Goal: Communication & Community: Ask a question

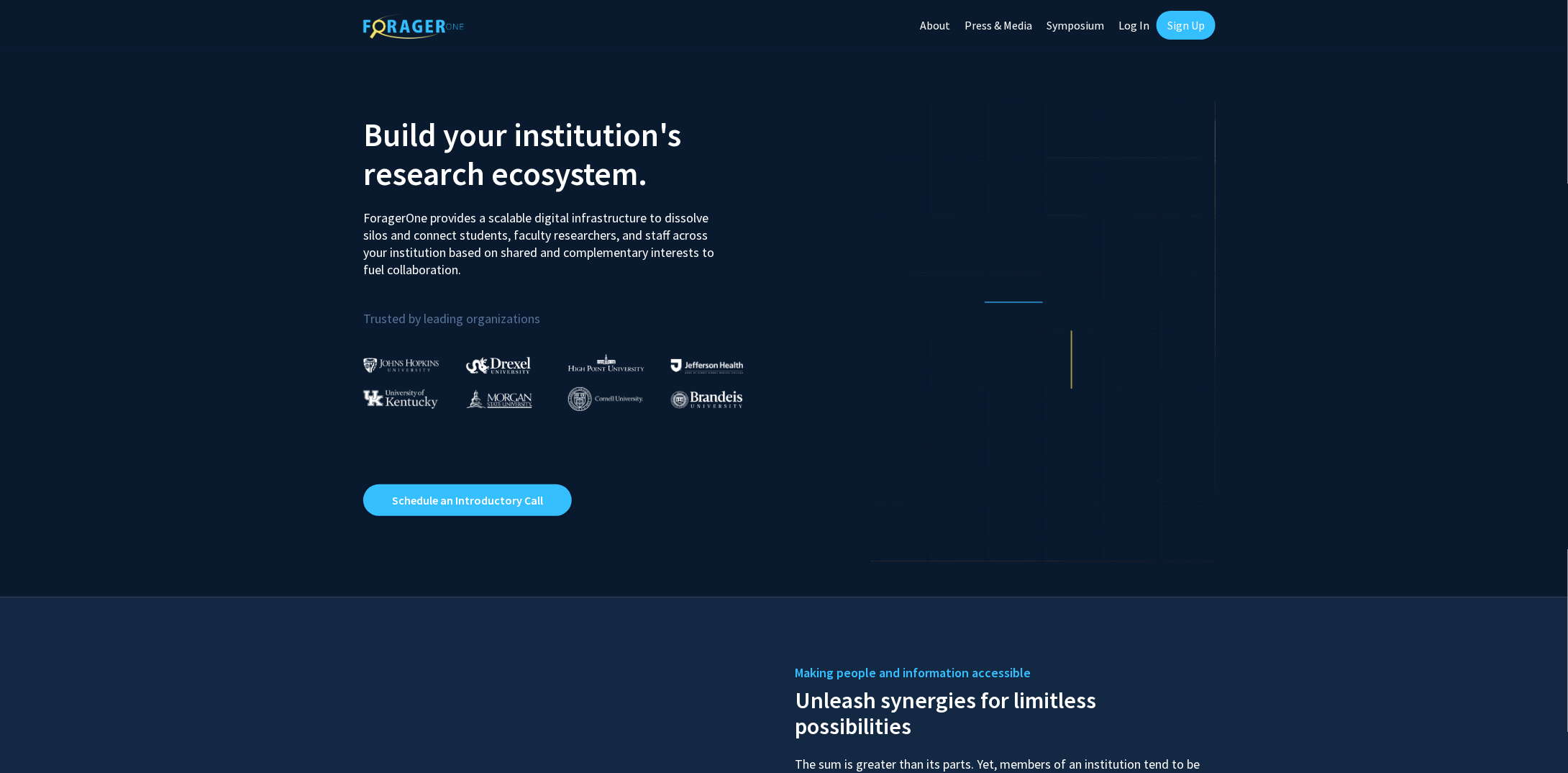
click at [1145, 23] on link "Log In" at bounding box center [1134, 25] width 46 height 50
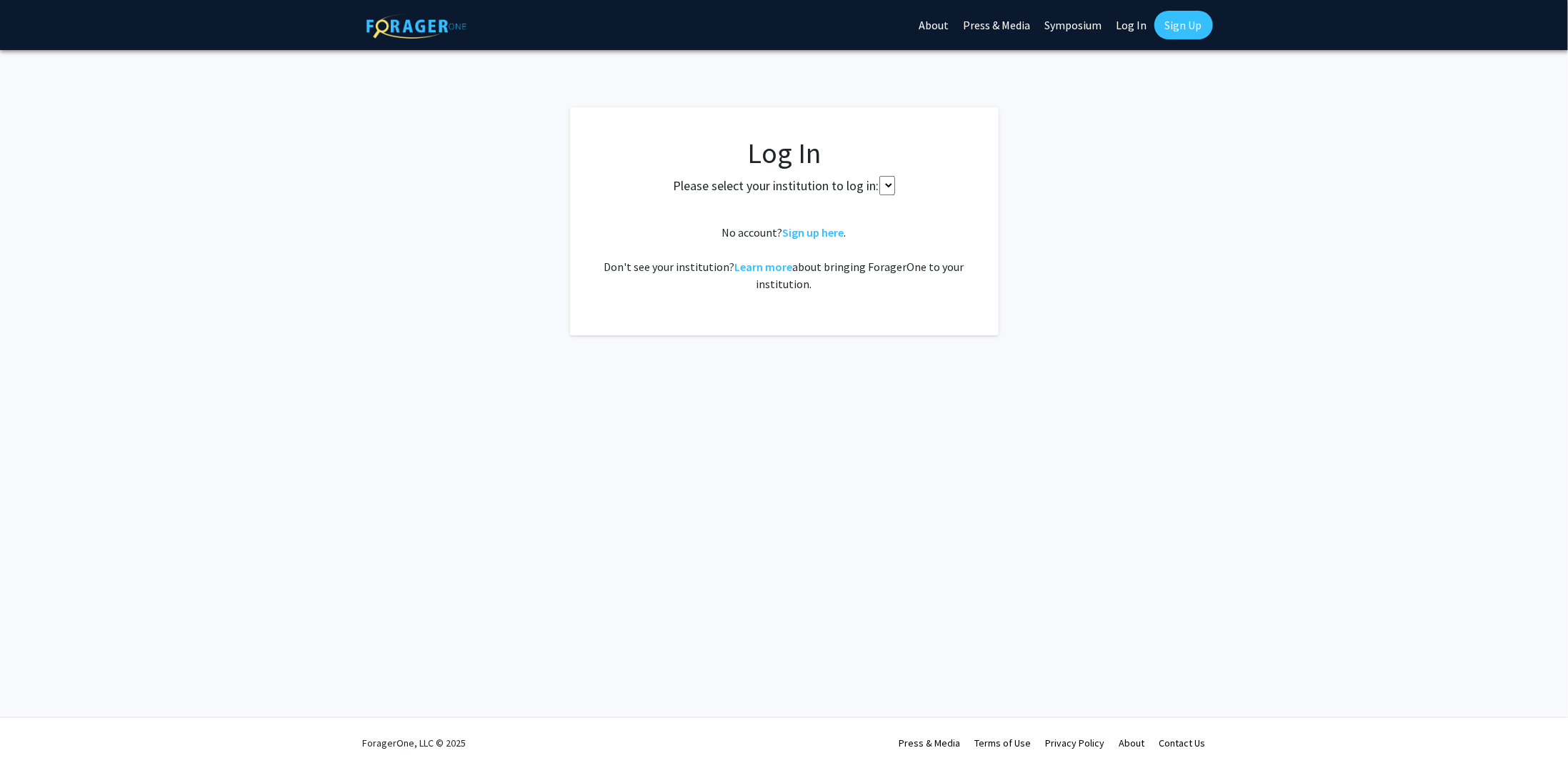
select select
click at [896, 193] on div "Please select your institution to log in: [GEOGRAPHIC_DATA] [GEOGRAPHIC_DATA] […" at bounding box center [784, 201] width 393 height 52
click at [886, 207] on span "Select your institution" at bounding box center [787, 211] width 279 height 29
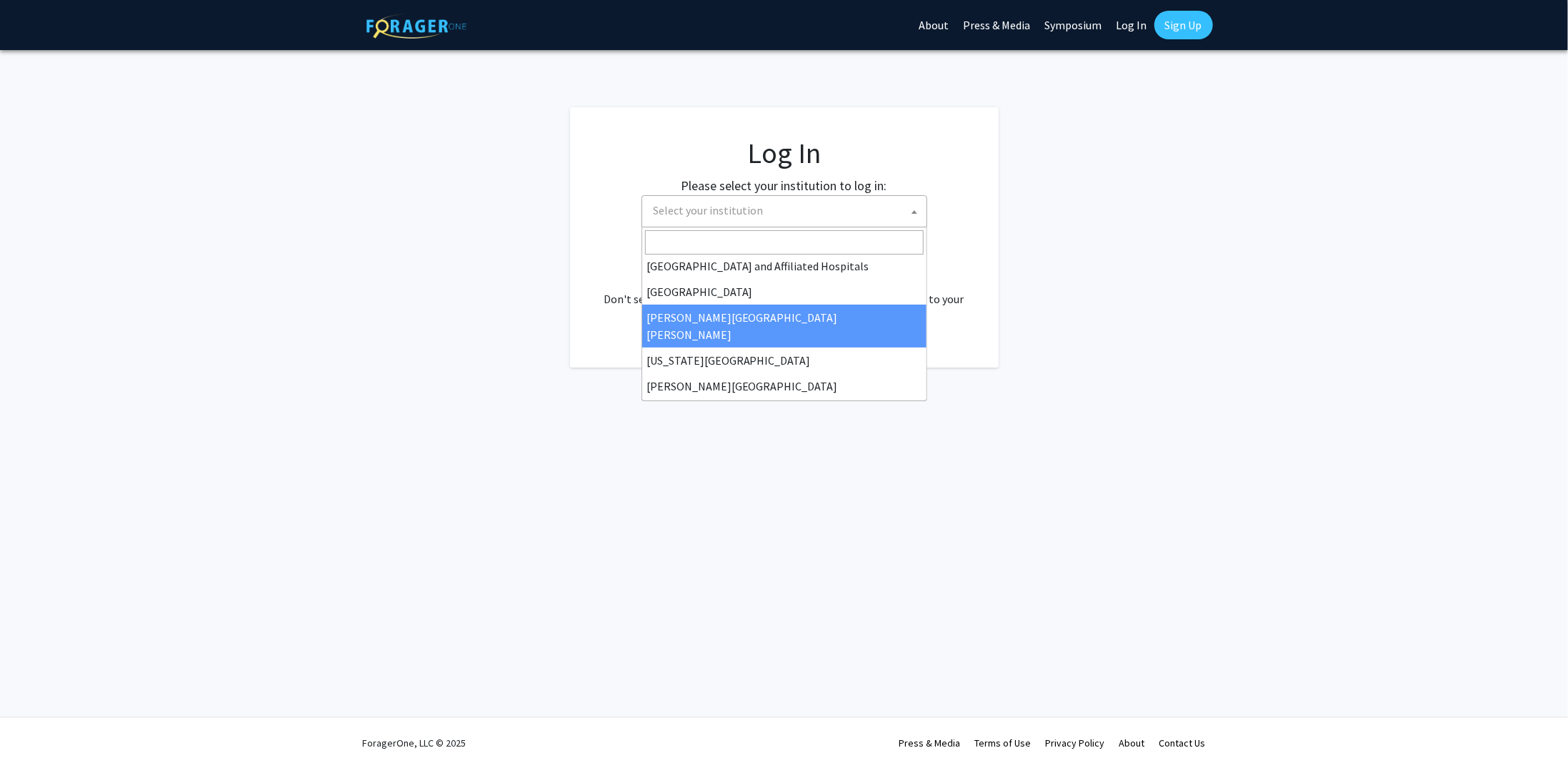
scroll to position [429, 0]
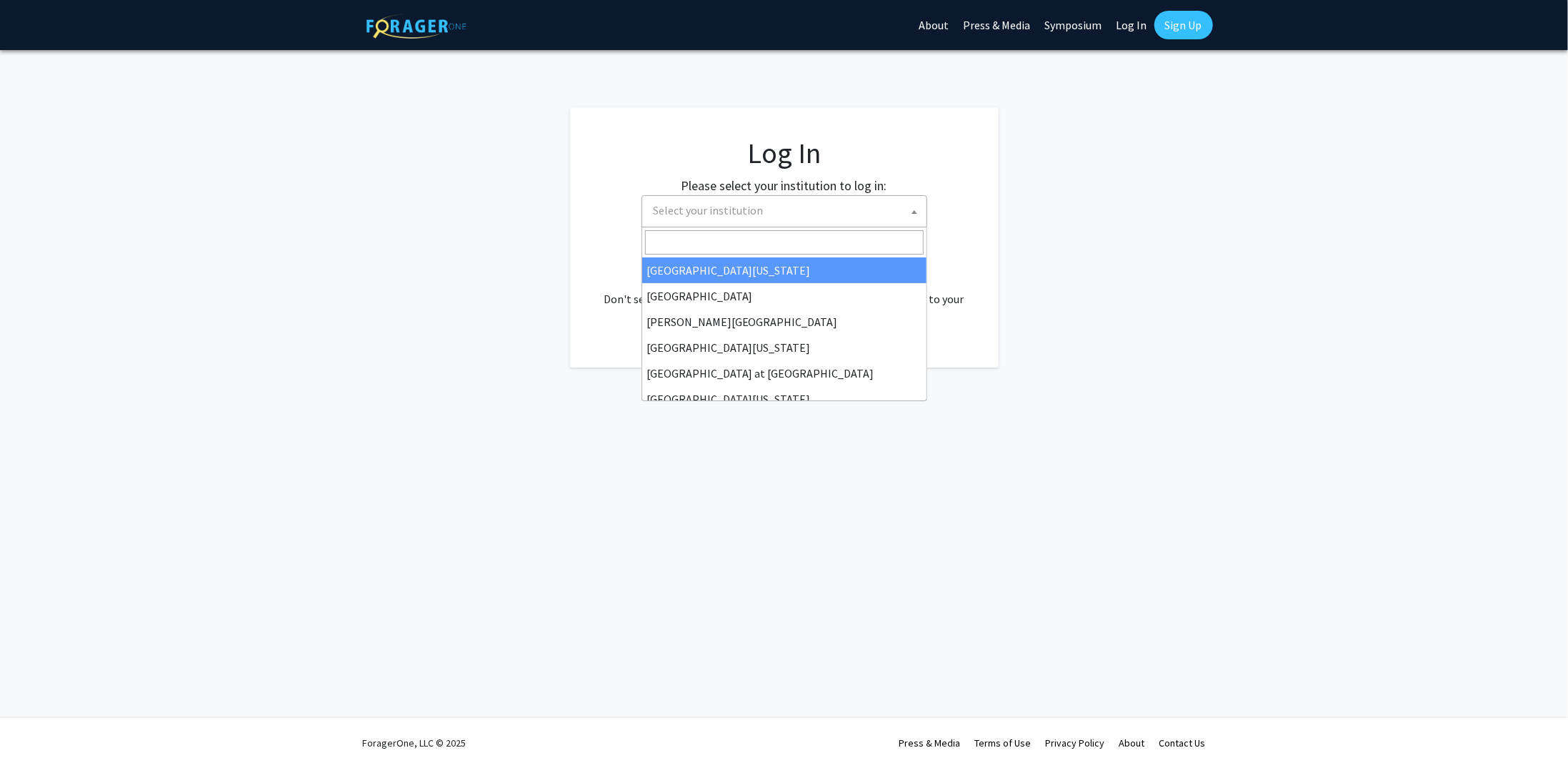
click at [757, 240] on input "Search" at bounding box center [784, 242] width 279 height 25
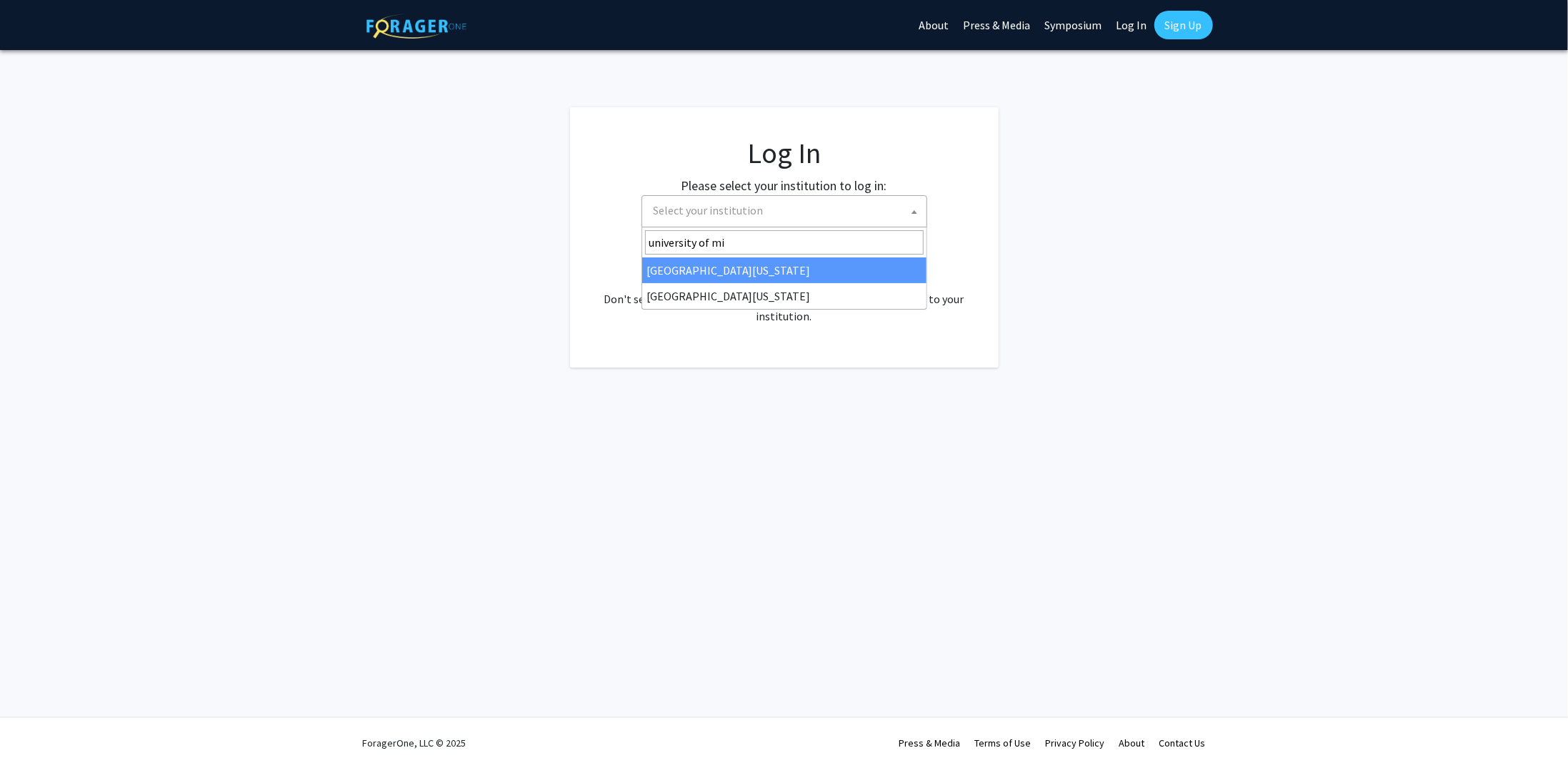
type input "university of mis"
select select "33"
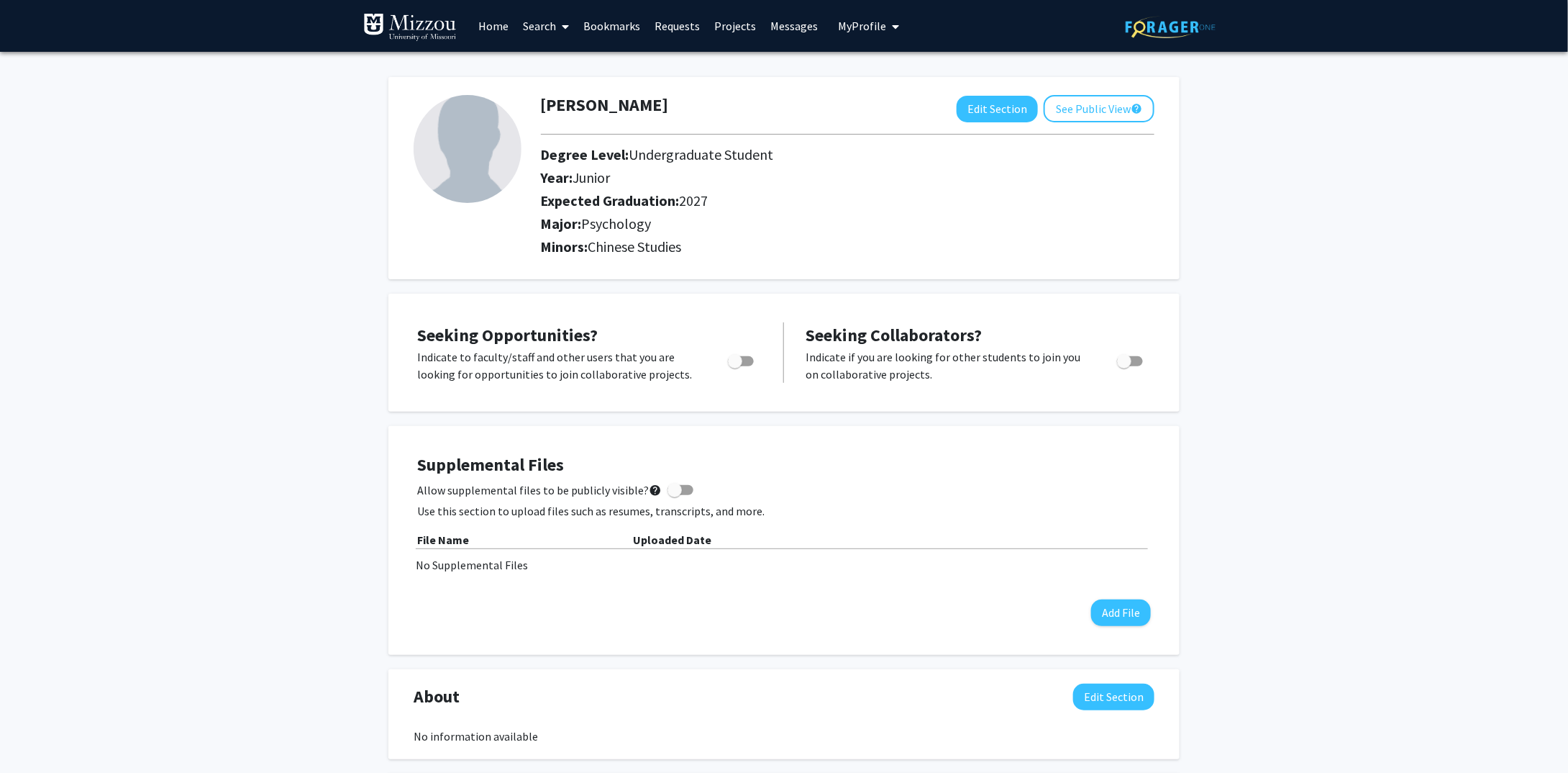
click at [576, 26] on link "Search" at bounding box center [546, 26] width 60 height 50
click at [579, 66] on span "Faculty/Staff" at bounding box center [569, 66] width 106 height 28
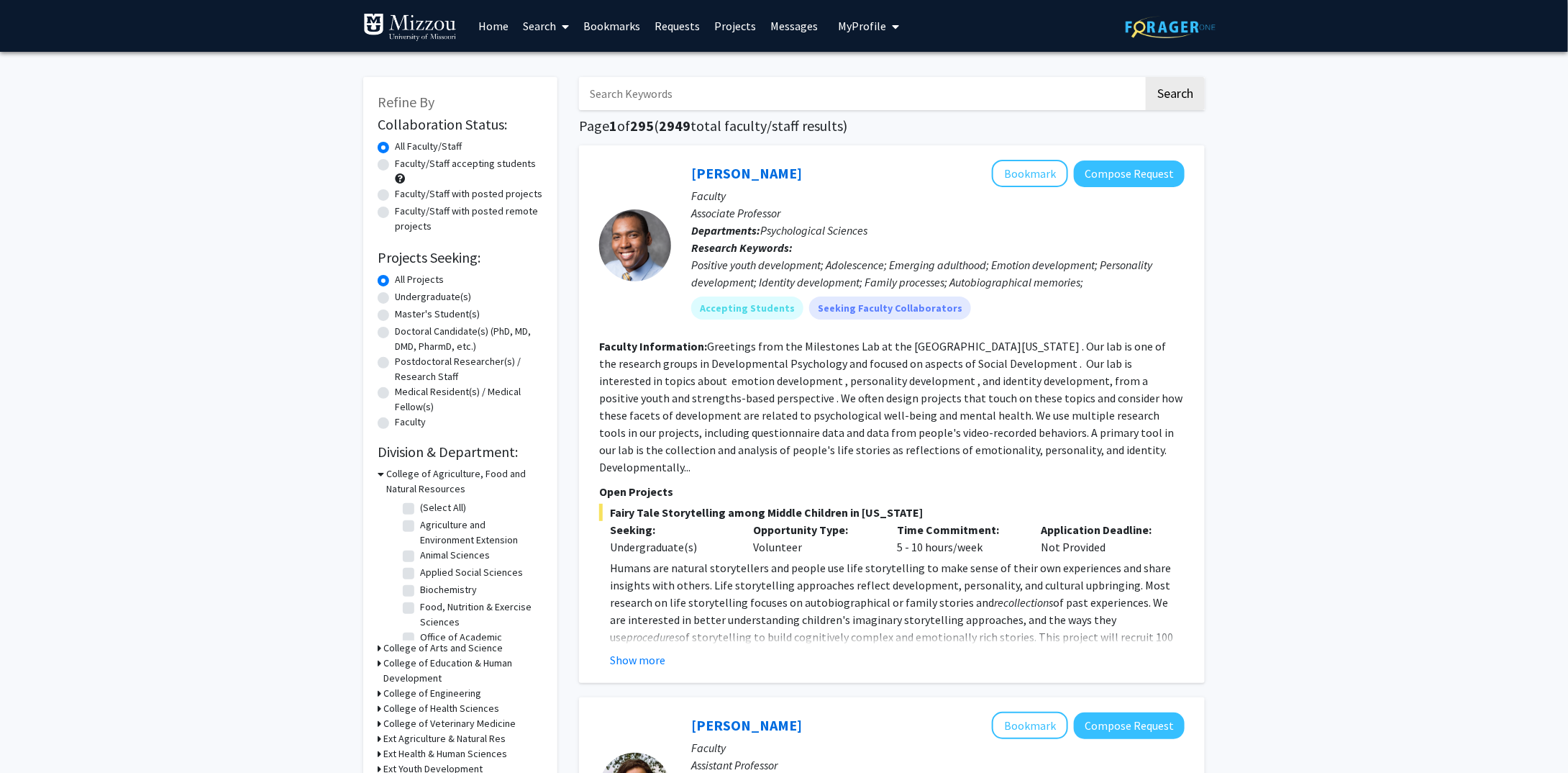
click at [654, 102] on input "Search Keywords" at bounding box center [860, 93] width 564 height 33
type input "carrie"
click at [1184, 95] on button "Search" at bounding box center [1175, 93] width 59 height 33
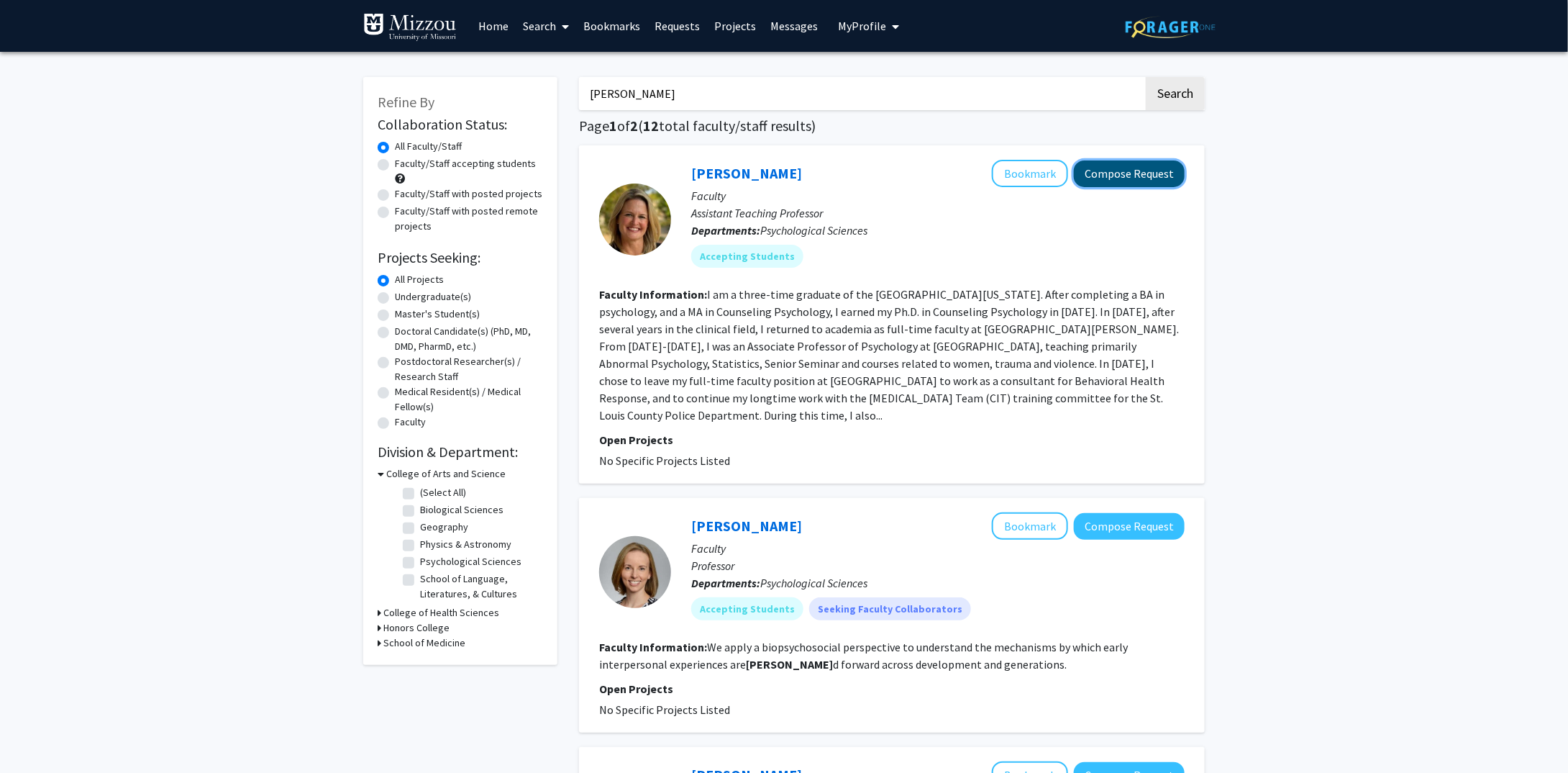
click at [1132, 172] on button "Compose Request" at bounding box center [1128, 173] width 111 height 27
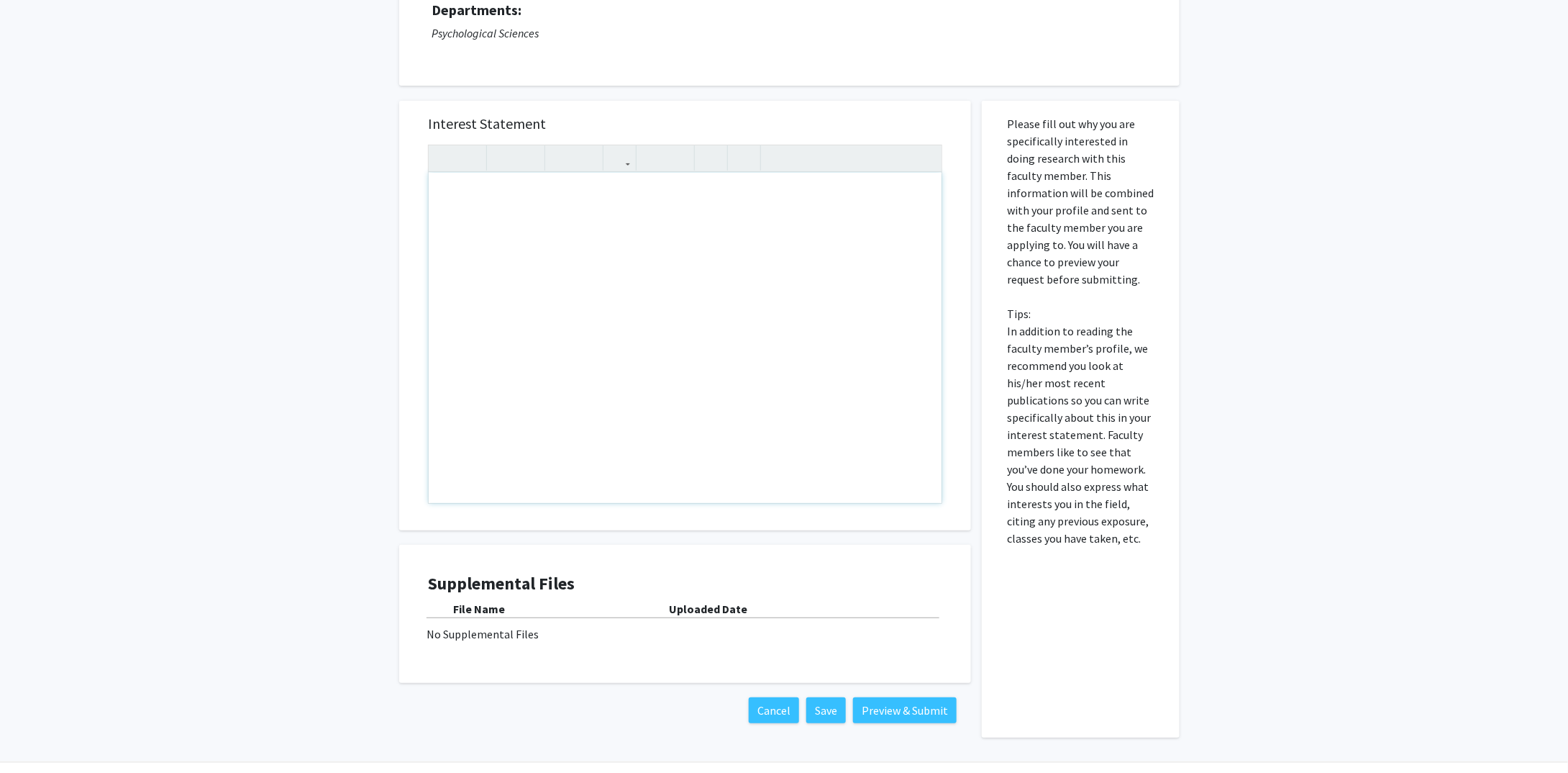
scroll to position [188, 0]
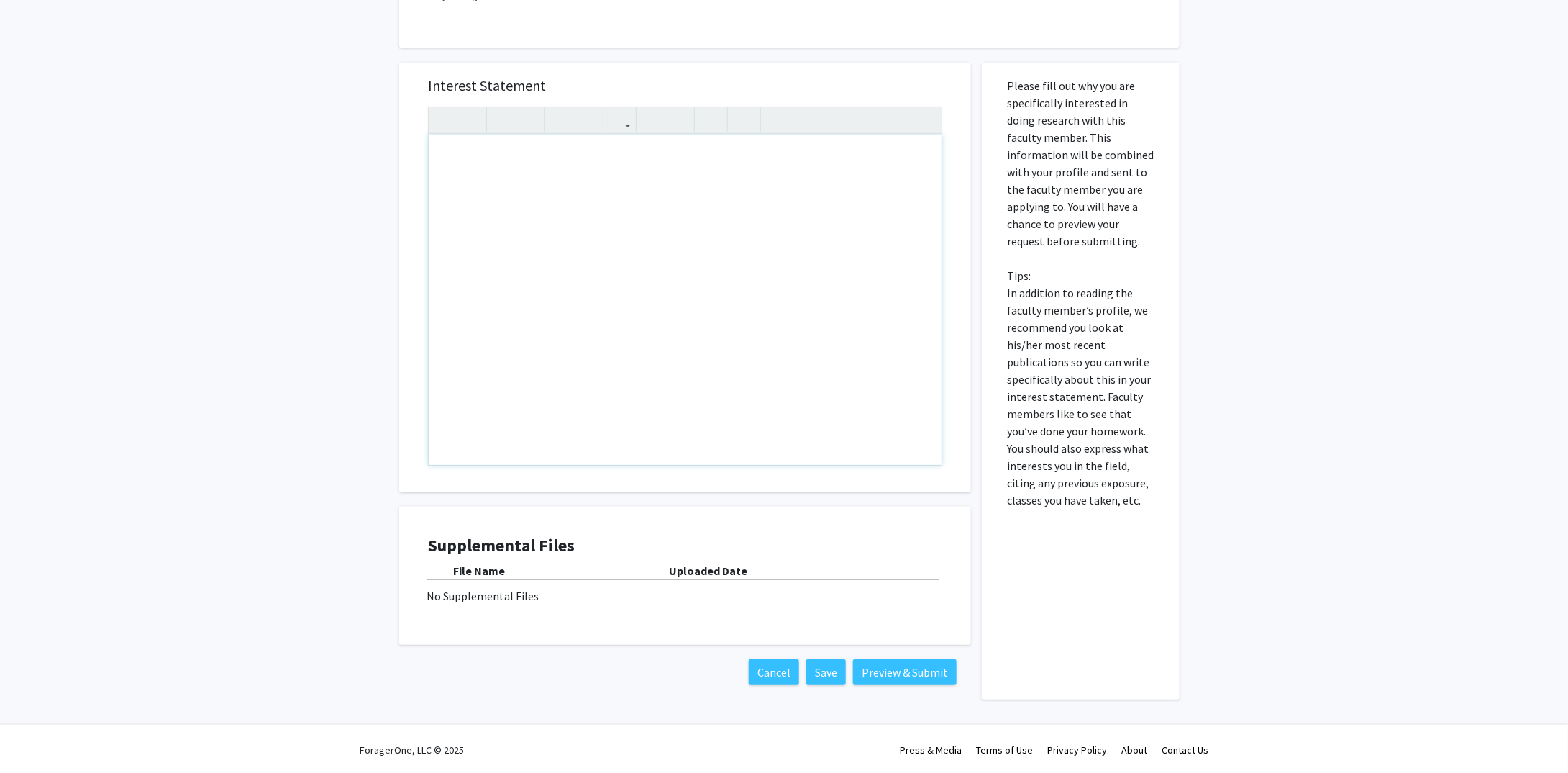
click at [496, 169] on div "Note to users with screen readers: Please press Alt+0 or Option+0 to deactivate…" at bounding box center [685, 299] width 513 height 330
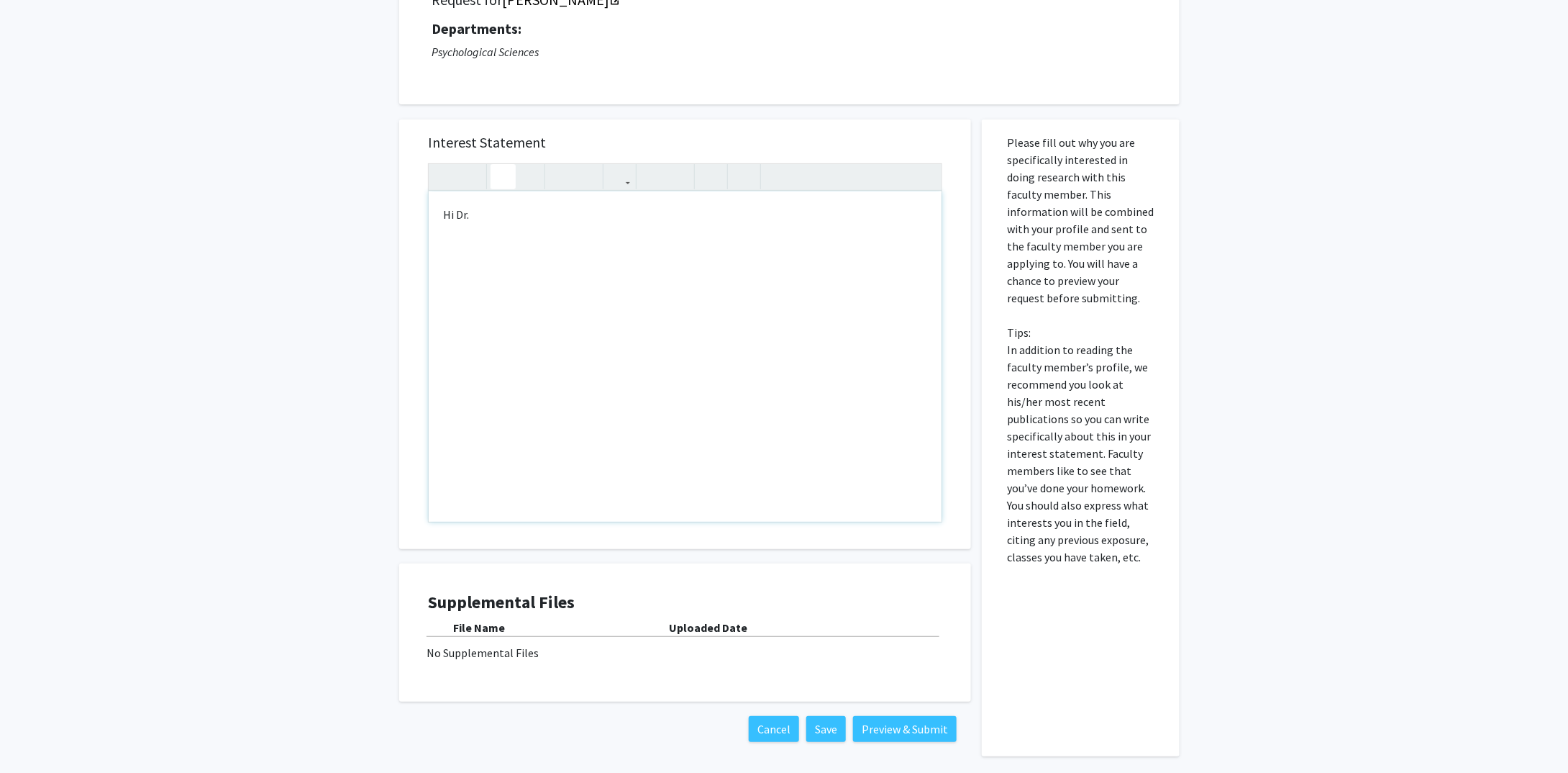
scroll to position [0, 0]
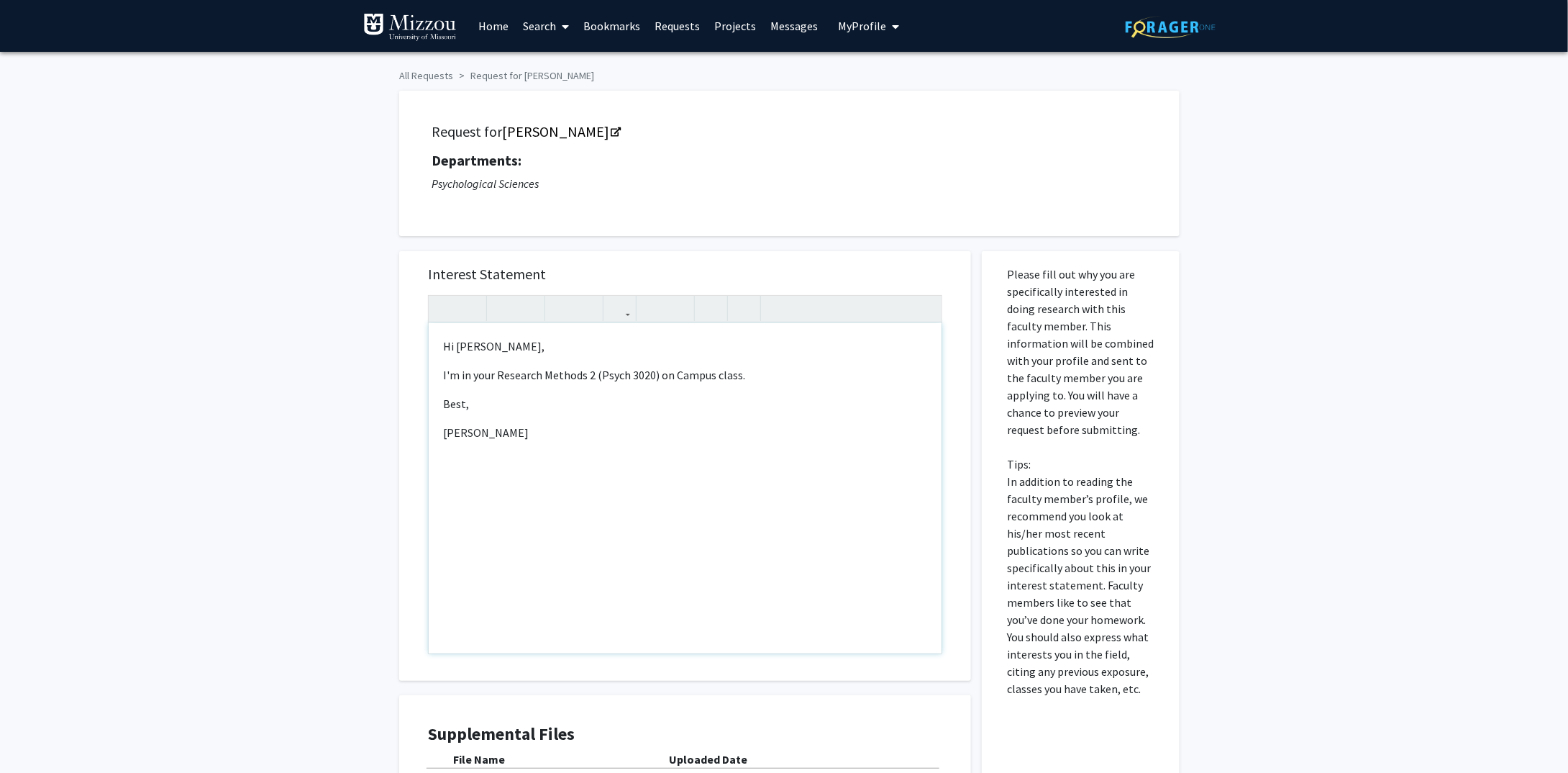
type textarea "<p>Hi Dr. Ellis-Kalton,</p><p>I'm in your Research Methods 2 (Psych 3020) on Ca…"
click at [361, 469] on div "All Requests Request for Carrie Ellis-Kalton Request for Carrie Ellis-Kalton De…" at bounding box center [784, 486] width 1568 height 868
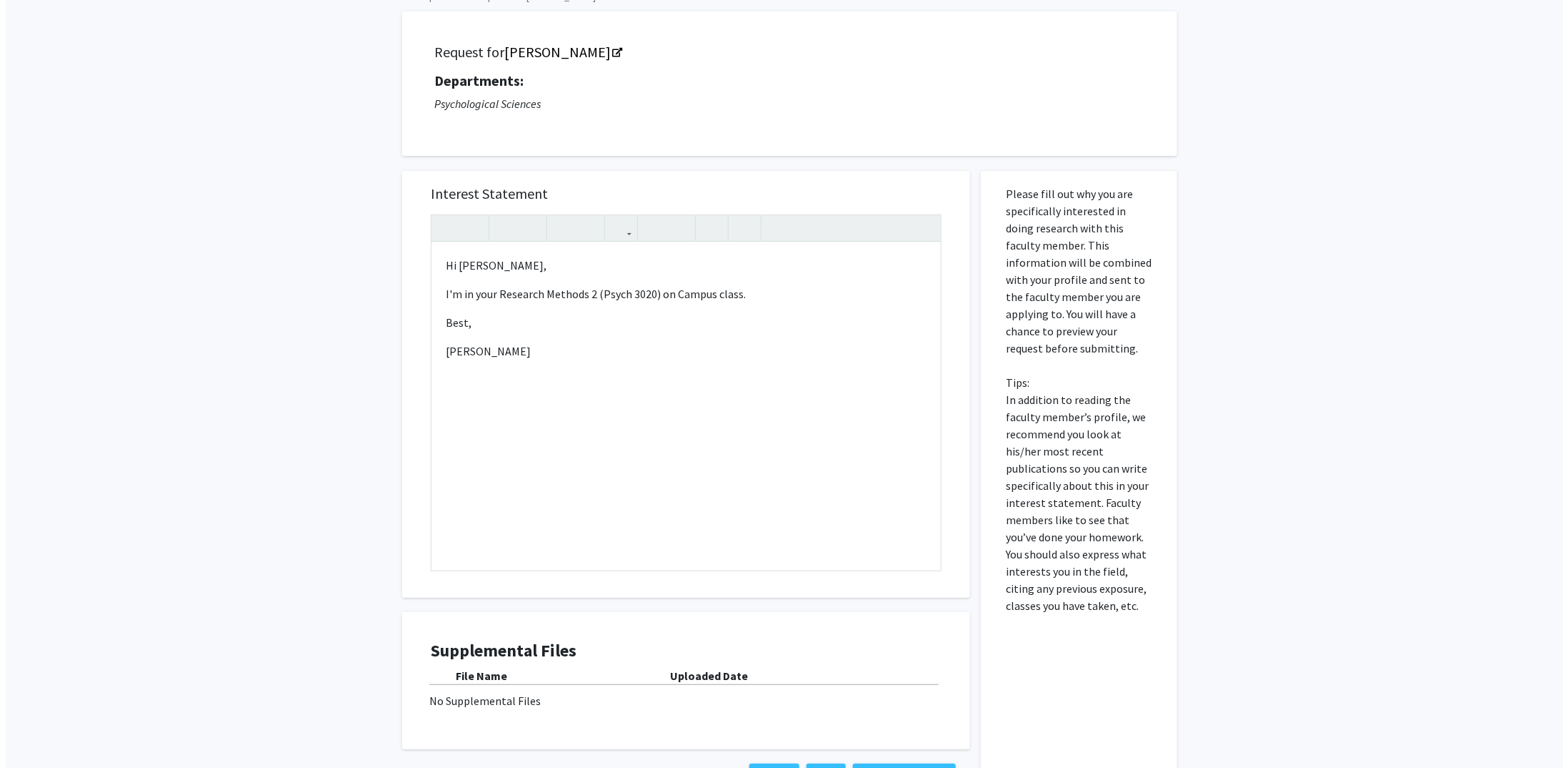
scroll to position [187, 0]
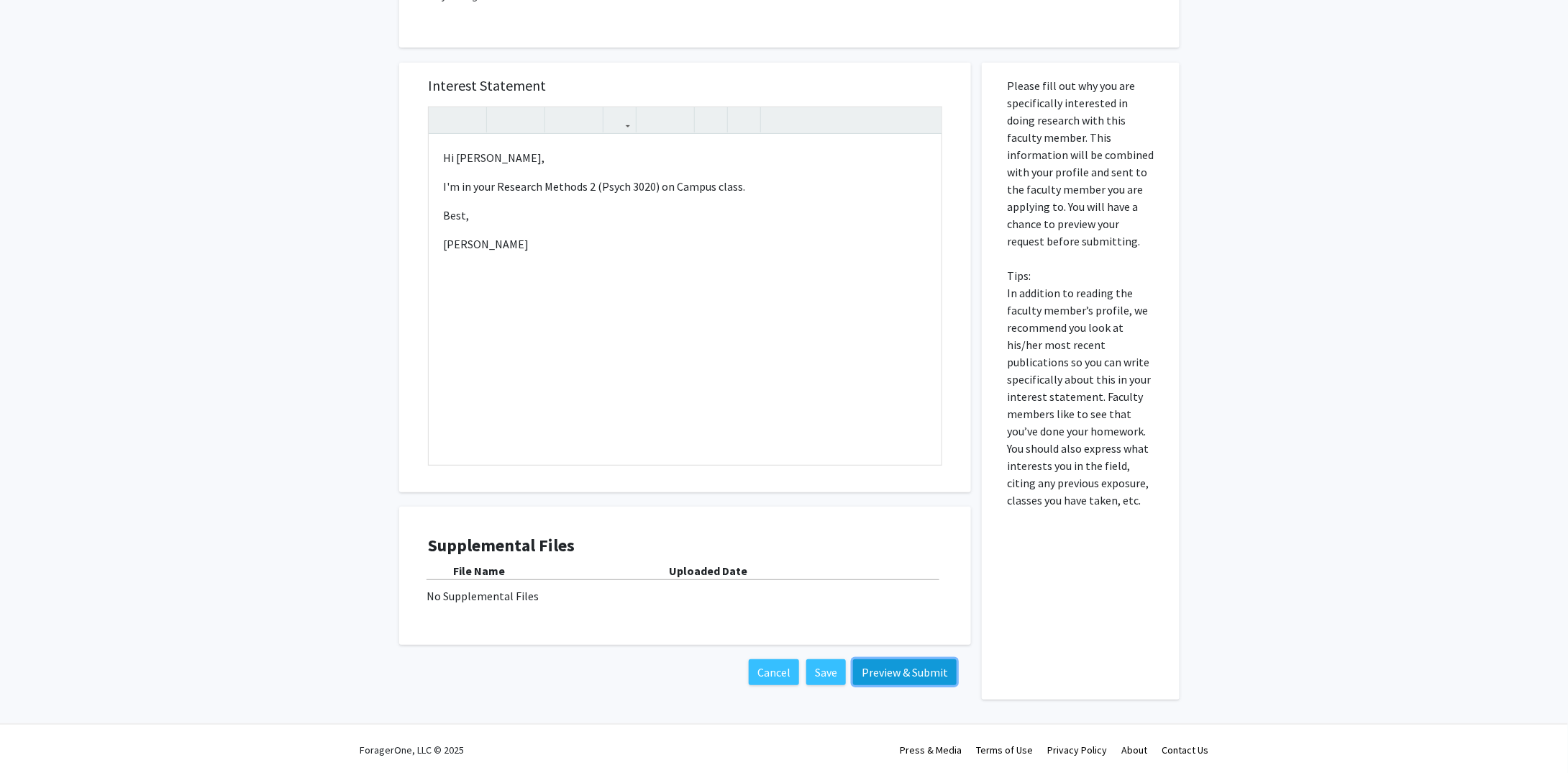
click at [891, 676] on button "Preview & Submit" at bounding box center [904, 671] width 103 height 26
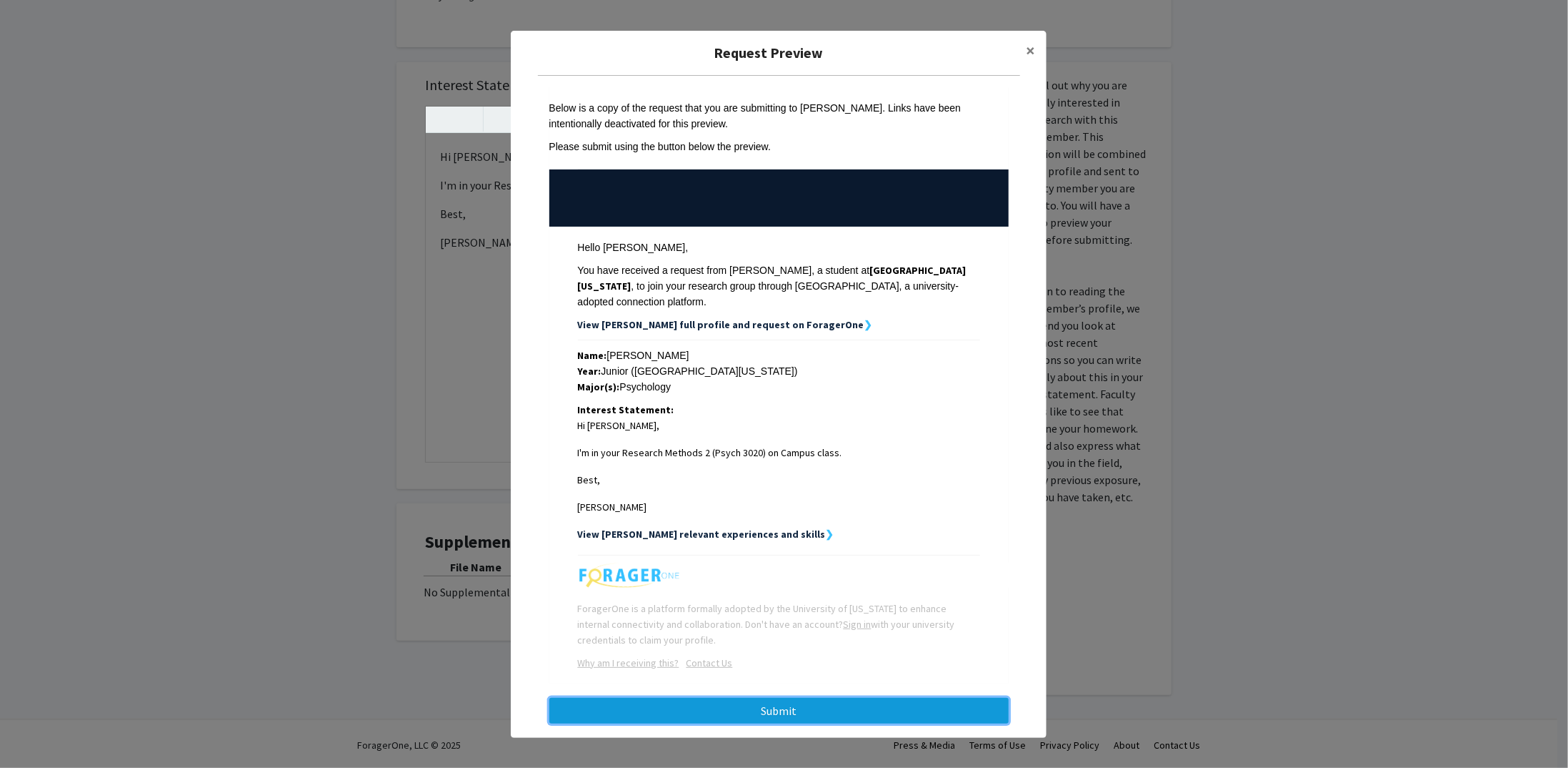
click at [845, 703] on button "Submit" at bounding box center [779, 711] width 460 height 25
